Goal: Task Accomplishment & Management: Manage account settings

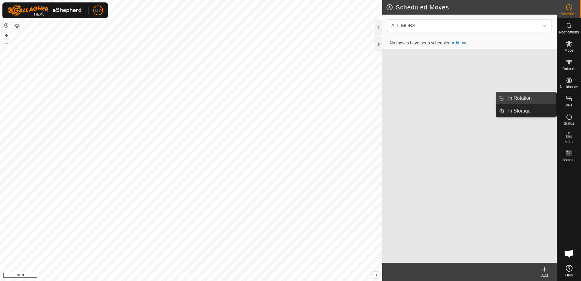
click at [537, 98] on link "In Rotation" at bounding box center [530, 98] width 52 height 12
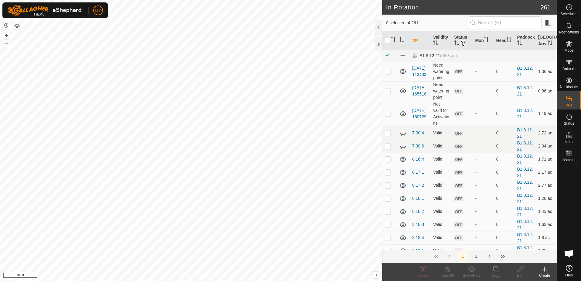
click at [542, 268] on icon at bounding box center [544, 268] width 7 height 7
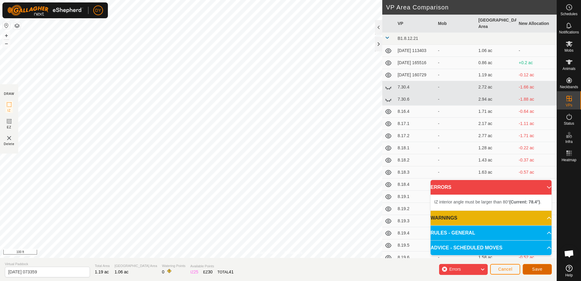
click at [530, 270] on button "Save" at bounding box center [536, 269] width 29 height 11
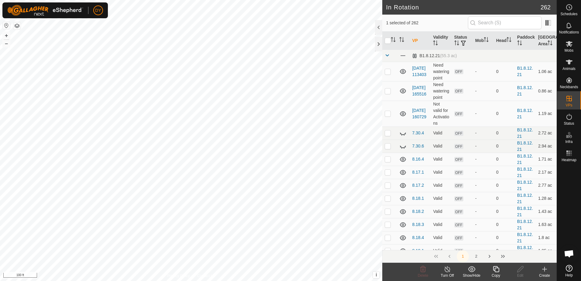
click at [493, 265] on icon at bounding box center [496, 268] width 8 height 7
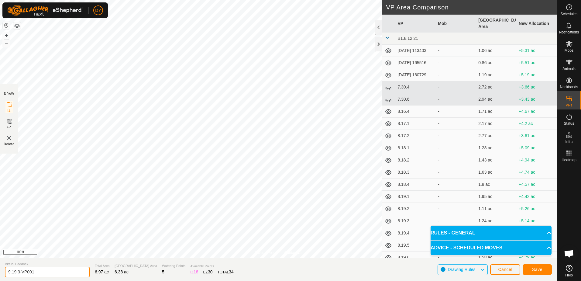
drag, startPoint x: 40, startPoint y: 274, endPoint x: 12, endPoint y: 274, distance: 27.6
click at [12, 274] on input "9.19.3-VP001" at bounding box center [47, 271] width 85 height 11
type input "9.20.1"
click at [542, 271] on button "Save" at bounding box center [536, 269] width 29 height 11
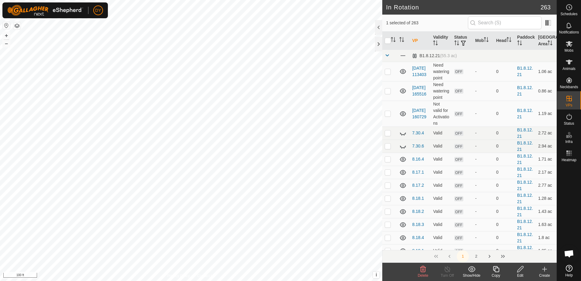
click at [497, 271] on icon at bounding box center [496, 268] width 8 height 7
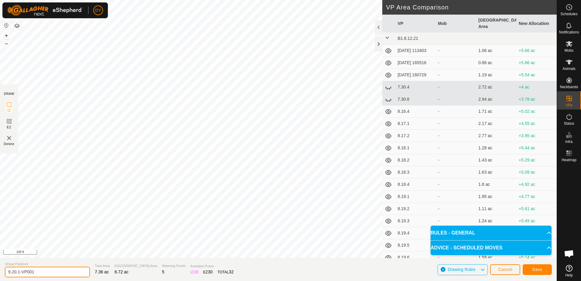
drag, startPoint x: 39, startPoint y: 270, endPoint x: 19, endPoint y: 275, distance: 20.5
click at [19, 275] on input "9.20.1-VP001" at bounding box center [47, 271] width 85 height 11
type input "9.20.2"
click at [530, 267] on button "Save" at bounding box center [536, 269] width 29 height 11
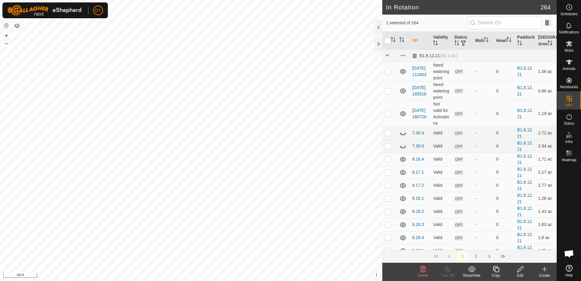
click at [494, 267] on icon at bounding box center [496, 268] width 8 height 7
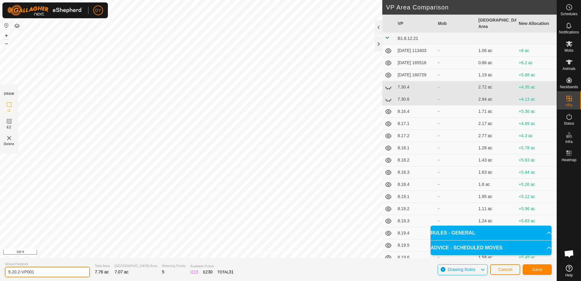
drag, startPoint x: 48, startPoint y: 274, endPoint x: 17, endPoint y: 275, distance: 30.4
click at [17, 275] on input "9.20.2-VP001" at bounding box center [47, 271] width 85 height 11
type input "9.20.3"
click at [545, 273] on button "Save" at bounding box center [536, 269] width 29 height 11
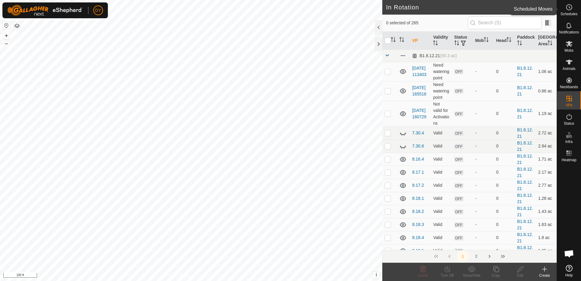
click at [569, 9] on icon at bounding box center [568, 7] width 7 height 7
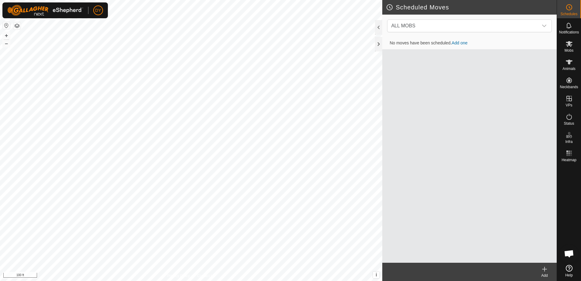
click at [544, 271] on icon at bounding box center [544, 268] width 7 height 7
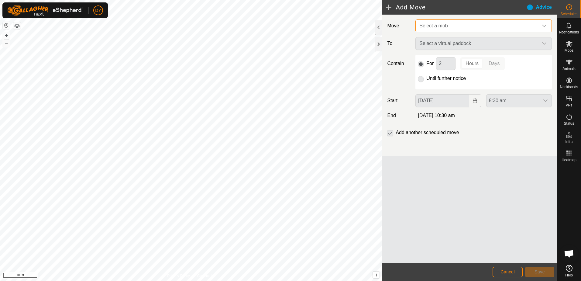
click at [480, 30] on span "Select a mob" at bounding box center [477, 26] width 121 height 12
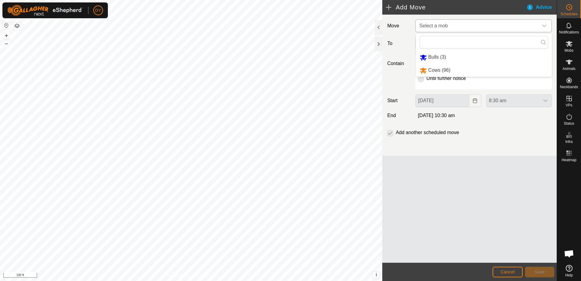
click at [438, 70] on li "Cows (96)" at bounding box center [484, 70] width 136 height 12
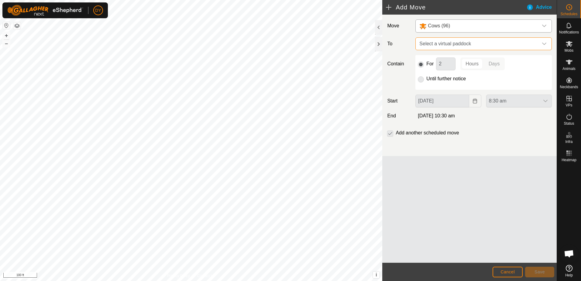
click at [454, 46] on span "Select a virtual paddock" at bounding box center [477, 44] width 121 height 12
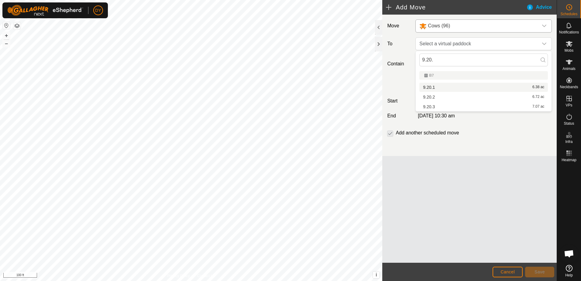
type input "9.20."
click at [440, 86] on li "9.20.1 6.38 ac" at bounding box center [483, 87] width 128 height 9
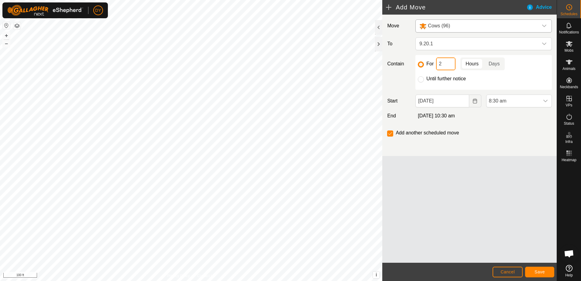
drag, startPoint x: 447, startPoint y: 64, endPoint x: 436, endPoint y: 67, distance: 11.0
click at [436, 67] on input "2" at bounding box center [445, 63] width 19 height 13
type input "4"
click at [531, 271] on button "Save" at bounding box center [539, 271] width 29 height 11
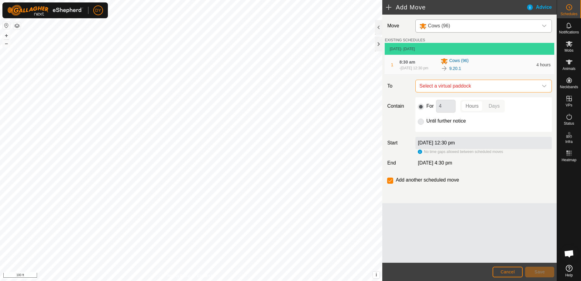
click at [450, 88] on span "Select a virtual paddock" at bounding box center [477, 86] width 121 height 12
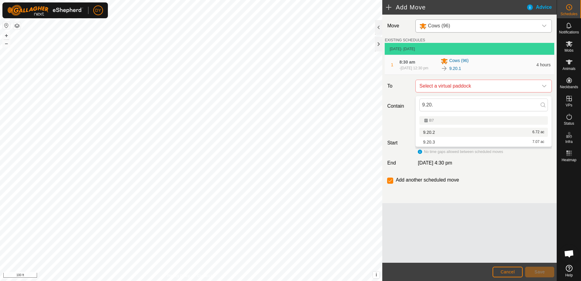
type input "9.20."
click at [432, 132] on li "9.20.2 6.72 ac" at bounding box center [483, 132] width 128 height 9
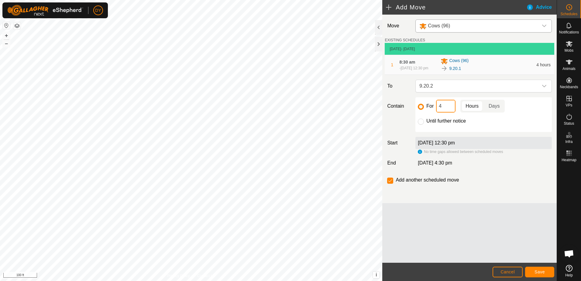
drag, startPoint x: 443, startPoint y: 109, endPoint x: 436, endPoint y: 111, distance: 6.9
click at [436, 111] on input "4" at bounding box center [445, 106] width 19 height 13
type input "3"
click at [531, 272] on button "Save" at bounding box center [539, 271] width 29 height 11
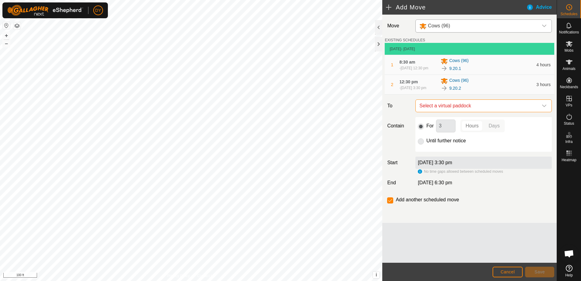
click at [492, 109] on span "Select a virtual paddock" at bounding box center [477, 106] width 121 height 12
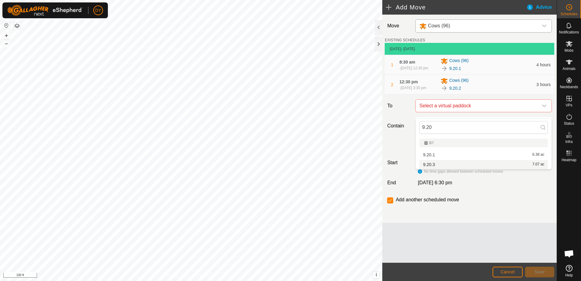
type input "9.20"
click at [429, 165] on li "9.20.3 7.07 ac" at bounding box center [483, 164] width 128 height 9
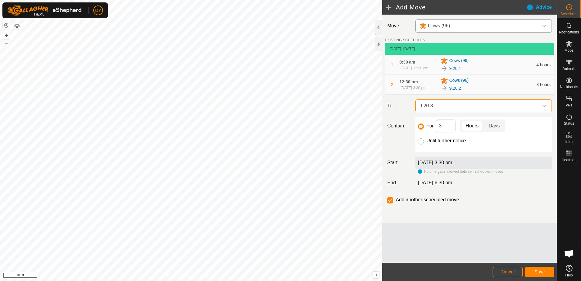
click at [420, 144] on input "Until further notice" at bounding box center [421, 141] width 6 height 6
radio input "true"
checkbox input "false"
click at [537, 274] on button "Save" at bounding box center [539, 271] width 29 height 11
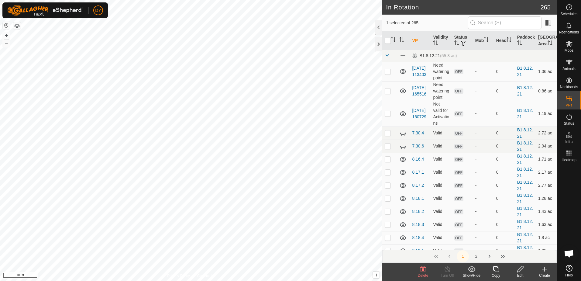
click at [421, 269] on icon at bounding box center [423, 269] width 6 height 6
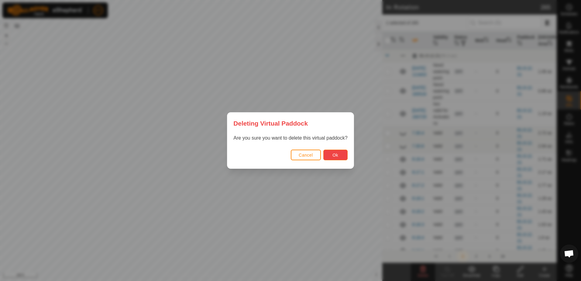
click at [339, 152] on button "Ok" at bounding box center [335, 154] width 24 height 11
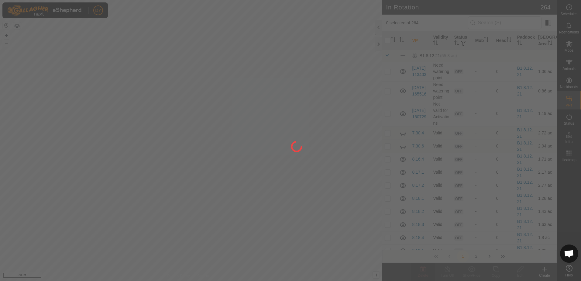
click at [276, 185] on div "DY Schedules Notifications Mobs Animals Neckbands VPs Status Infra Heatmap Help…" at bounding box center [290, 140] width 581 height 281
